Goal: Information Seeking & Learning: Stay updated

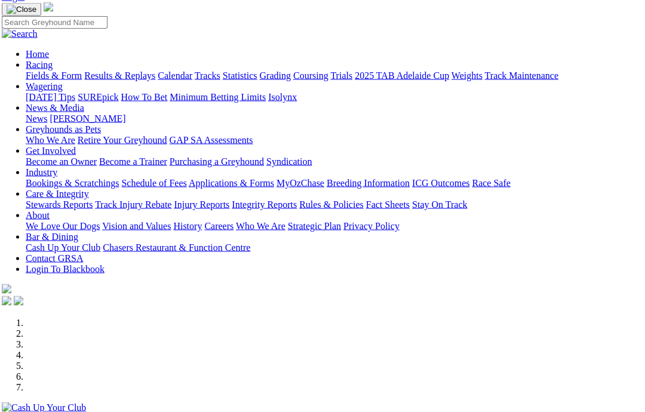
scroll to position [0, 36]
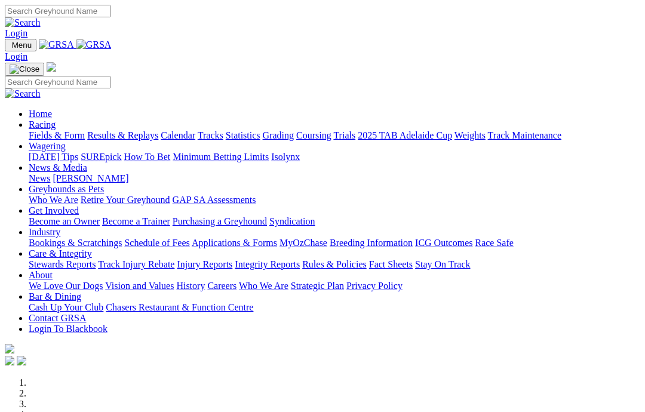
click at [112, 42] on img at bounding box center [93, 44] width 35 height 11
click at [56, 119] on link "Racing" at bounding box center [42, 124] width 27 height 10
click at [92, 249] on link "Care & Integrity" at bounding box center [60, 254] width 63 height 10
click at [79, 206] on link "Get Involved" at bounding box center [54, 211] width 50 height 10
click at [87, 162] on link "News & Media" at bounding box center [58, 167] width 59 height 10
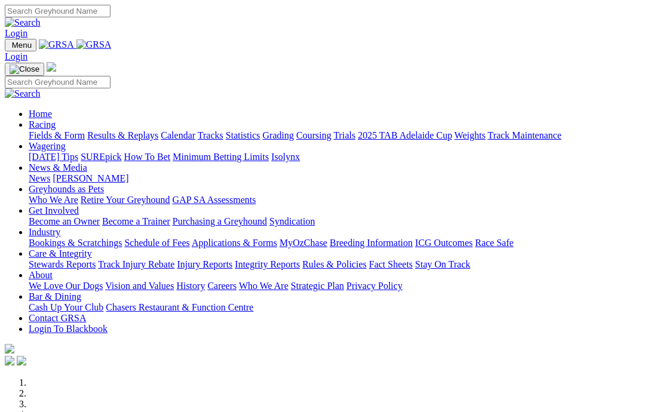
click at [50, 173] on link "News" at bounding box center [40, 178] width 22 height 10
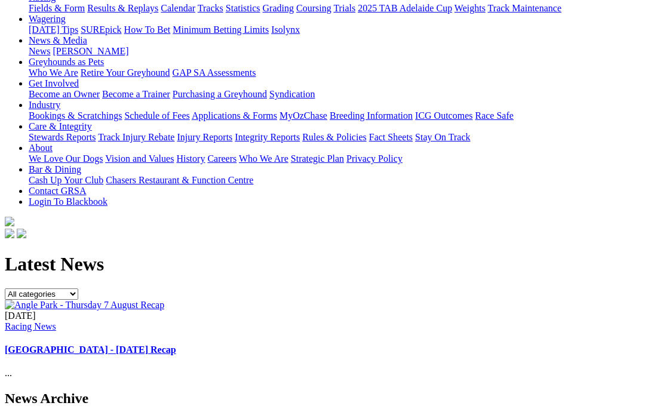
scroll to position [146, 0]
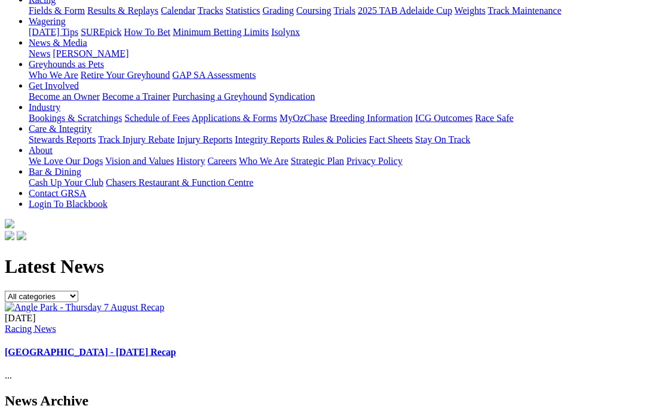
click at [407, 313] on div "08 Aug 2025 Racing News Angle Park - Thursday 7 August Recap ..." at bounding box center [323, 347] width 636 height 69
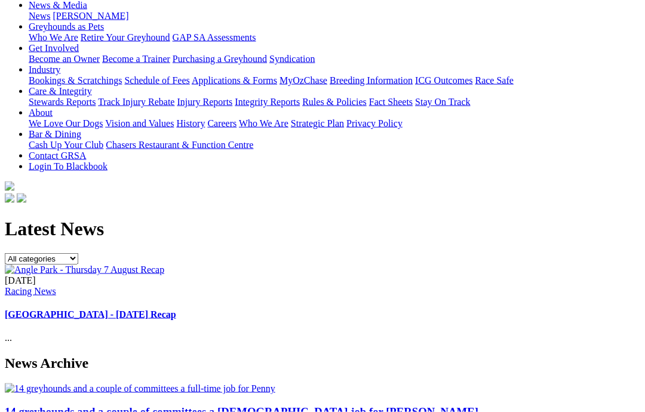
scroll to position [185, 0]
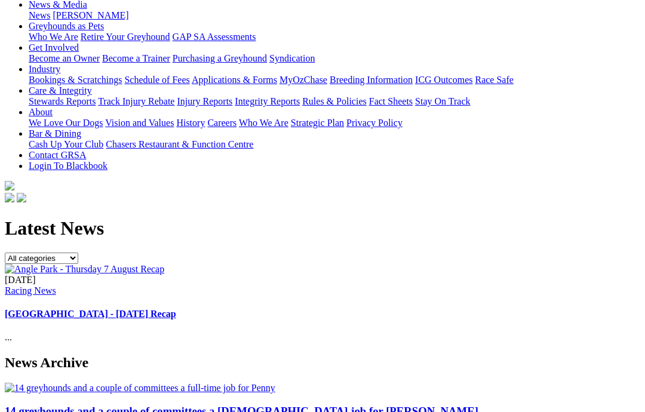
click at [272, 264] on div "08 Aug 2025 Racing News Angle Park - Thursday 7 August Recap ..." at bounding box center [323, 303] width 636 height 79
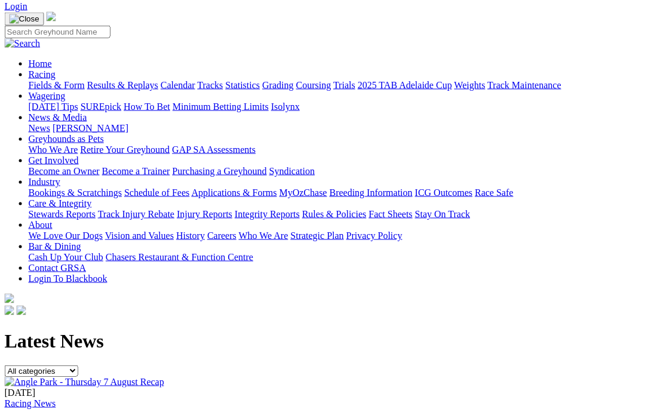
scroll to position [63, 4]
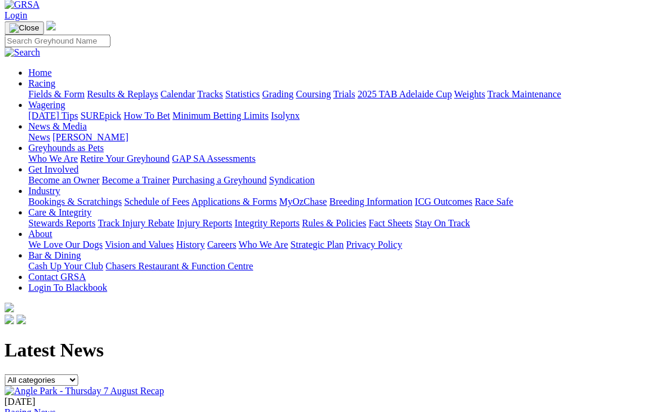
click at [81, 386] on img at bounding box center [85, 391] width 160 height 11
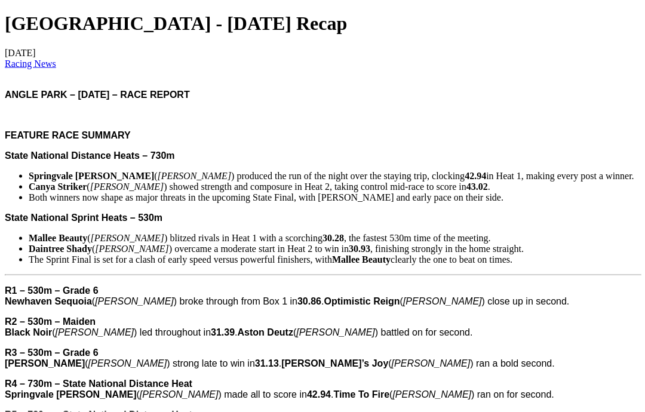
scroll to position [386, 0]
